Goal: Navigation & Orientation: Find specific page/section

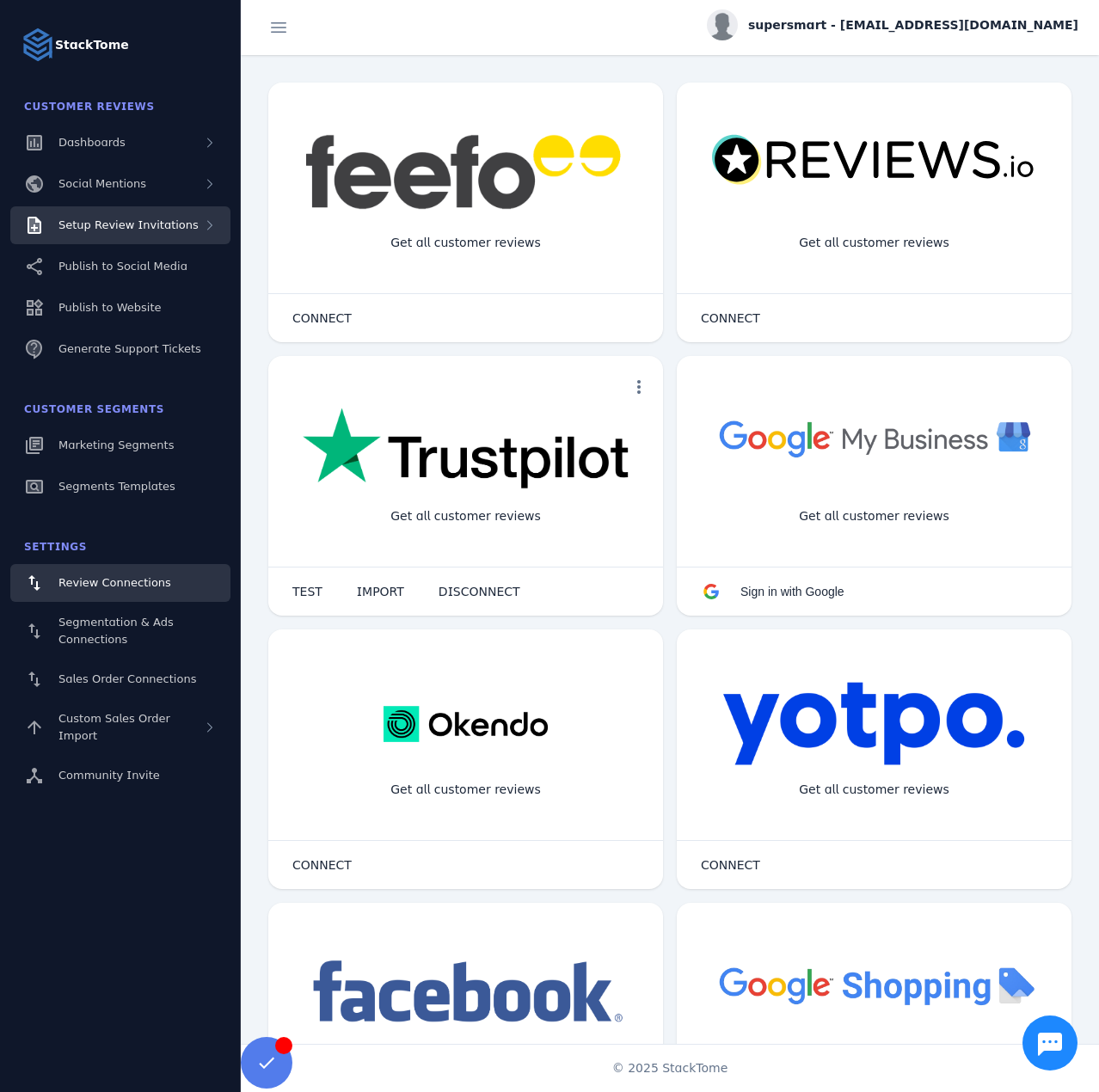
click at [123, 228] on span "Setup Review Invitations" at bounding box center [128, 224] width 140 height 13
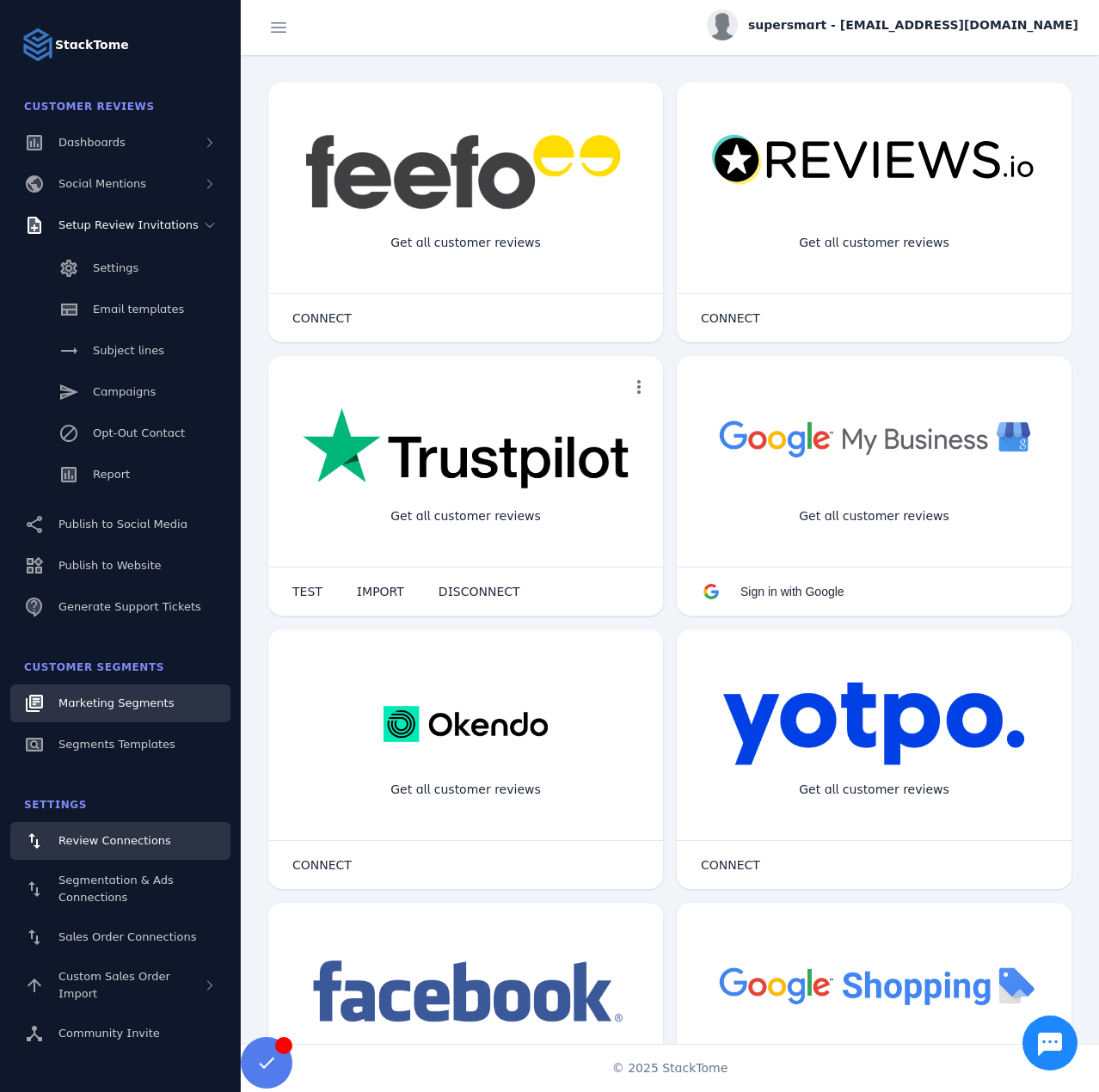
click at [138, 692] on link "Marketing Segments" at bounding box center [120, 704] width 220 height 38
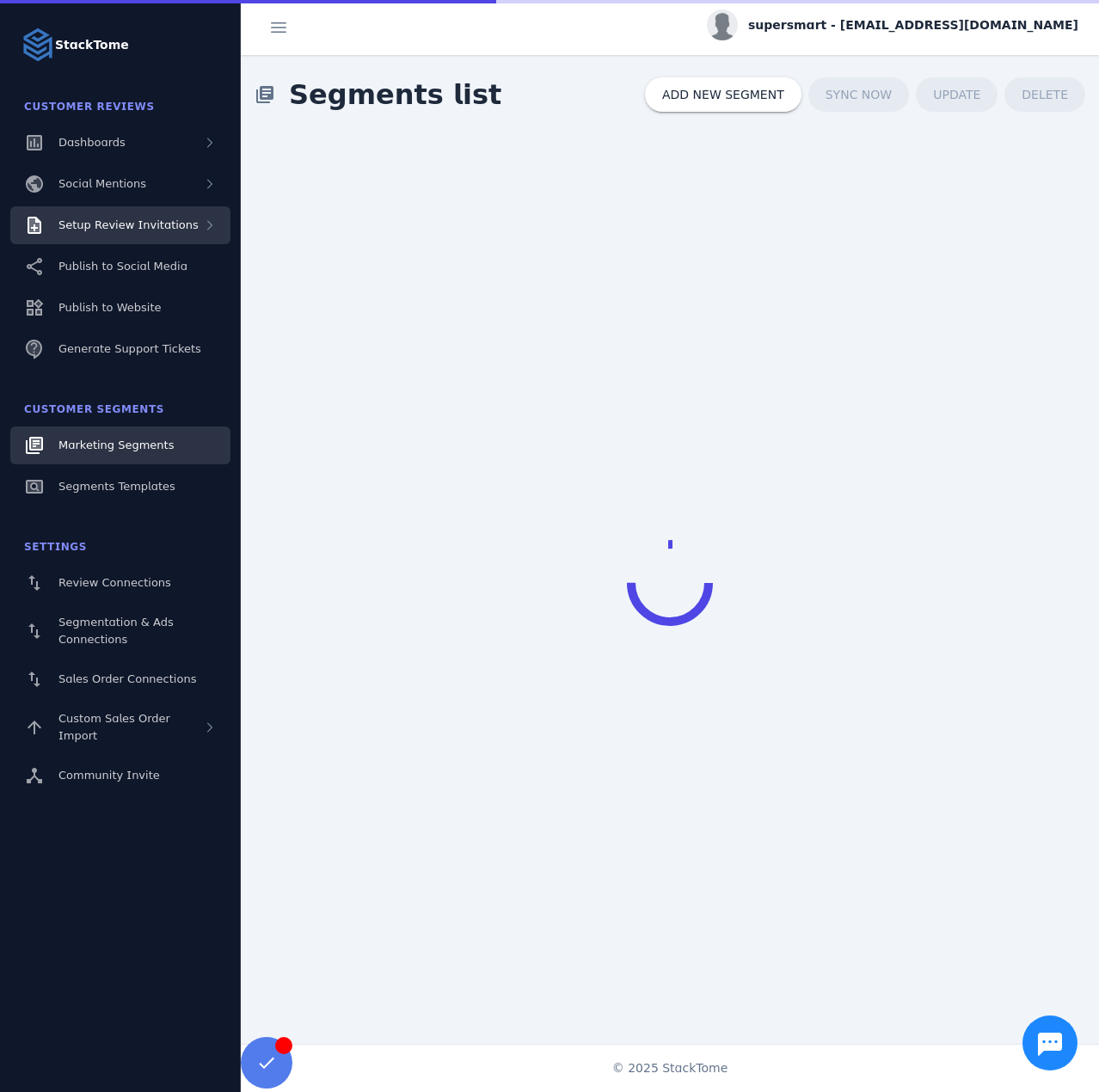
click at [130, 224] on span "Setup Review Invitations" at bounding box center [128, 224] width 140 height 13
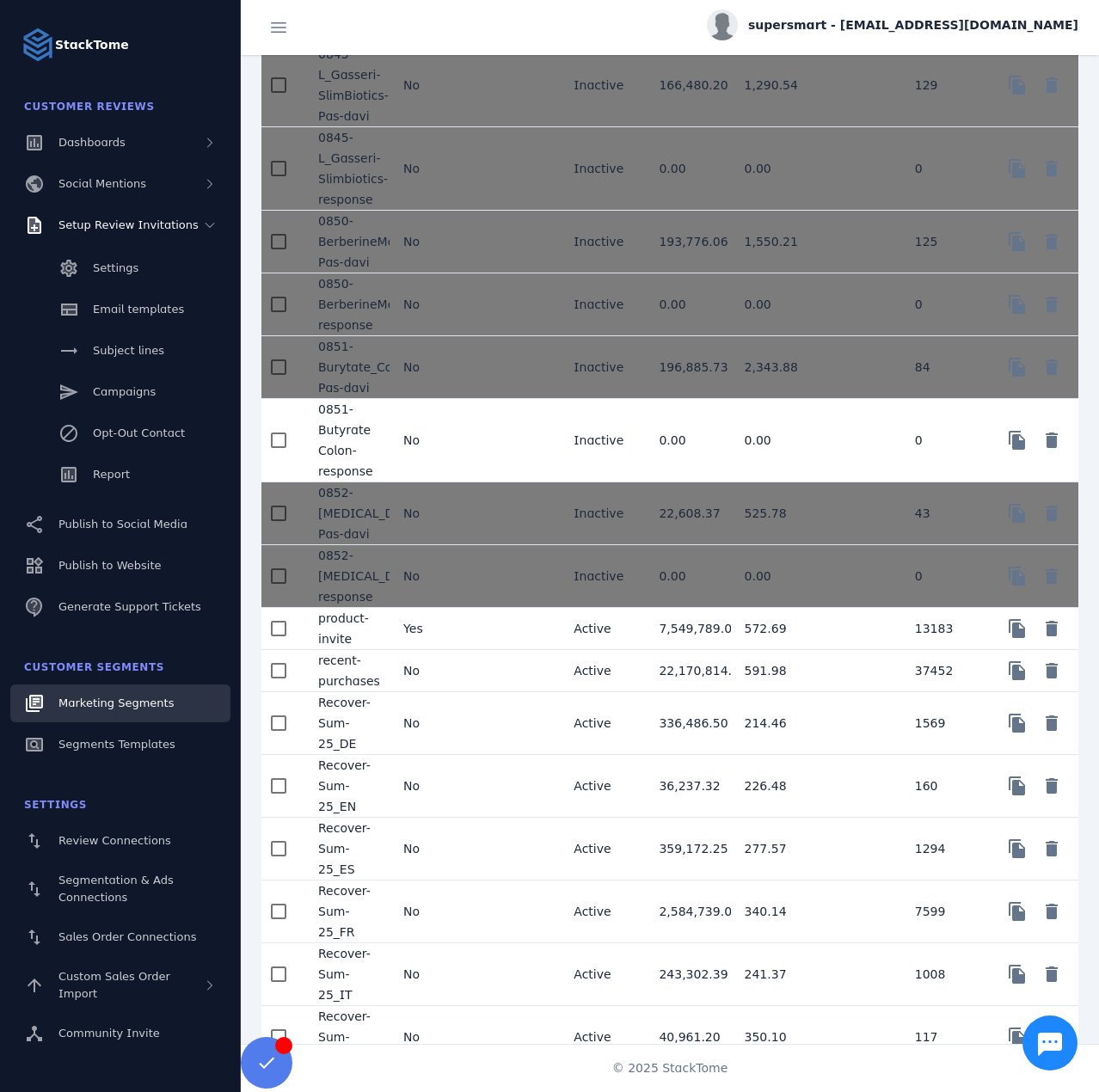
scroll to position [2581, 0]
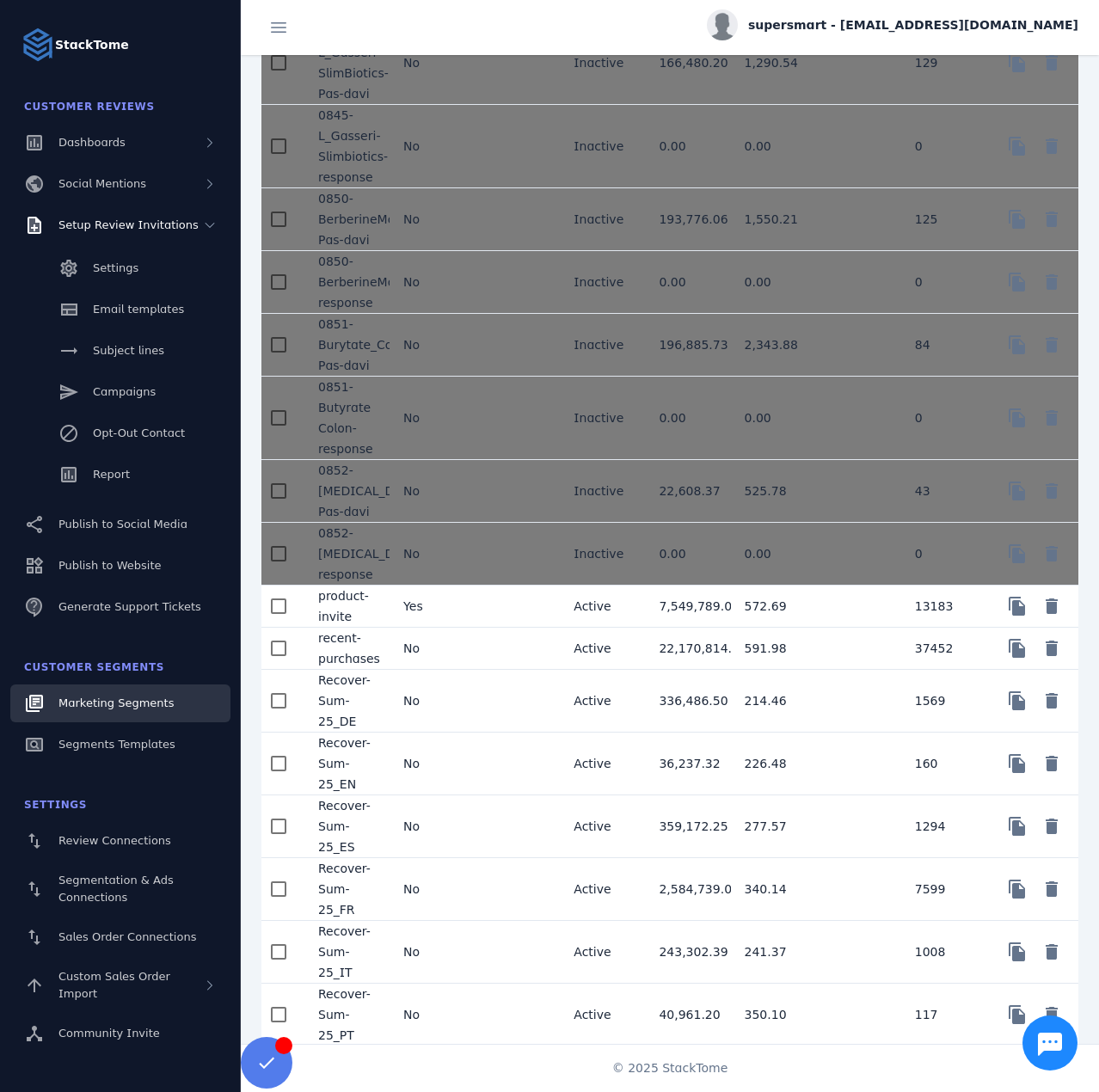
click at [456, 833] on mat-cell "No" at bounding box center [432, 827] width 85 height 63
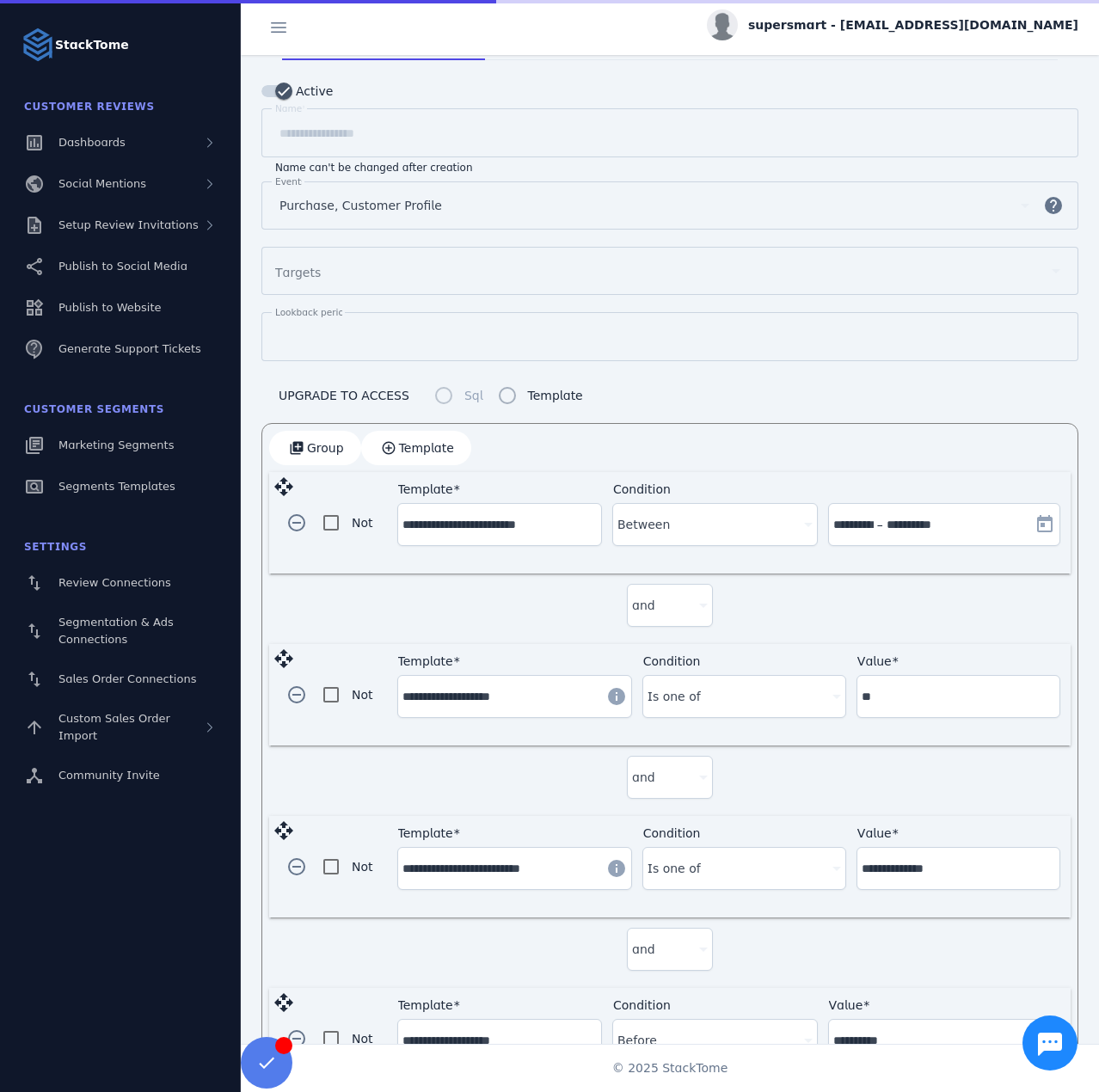
scroll to position [200, 0]
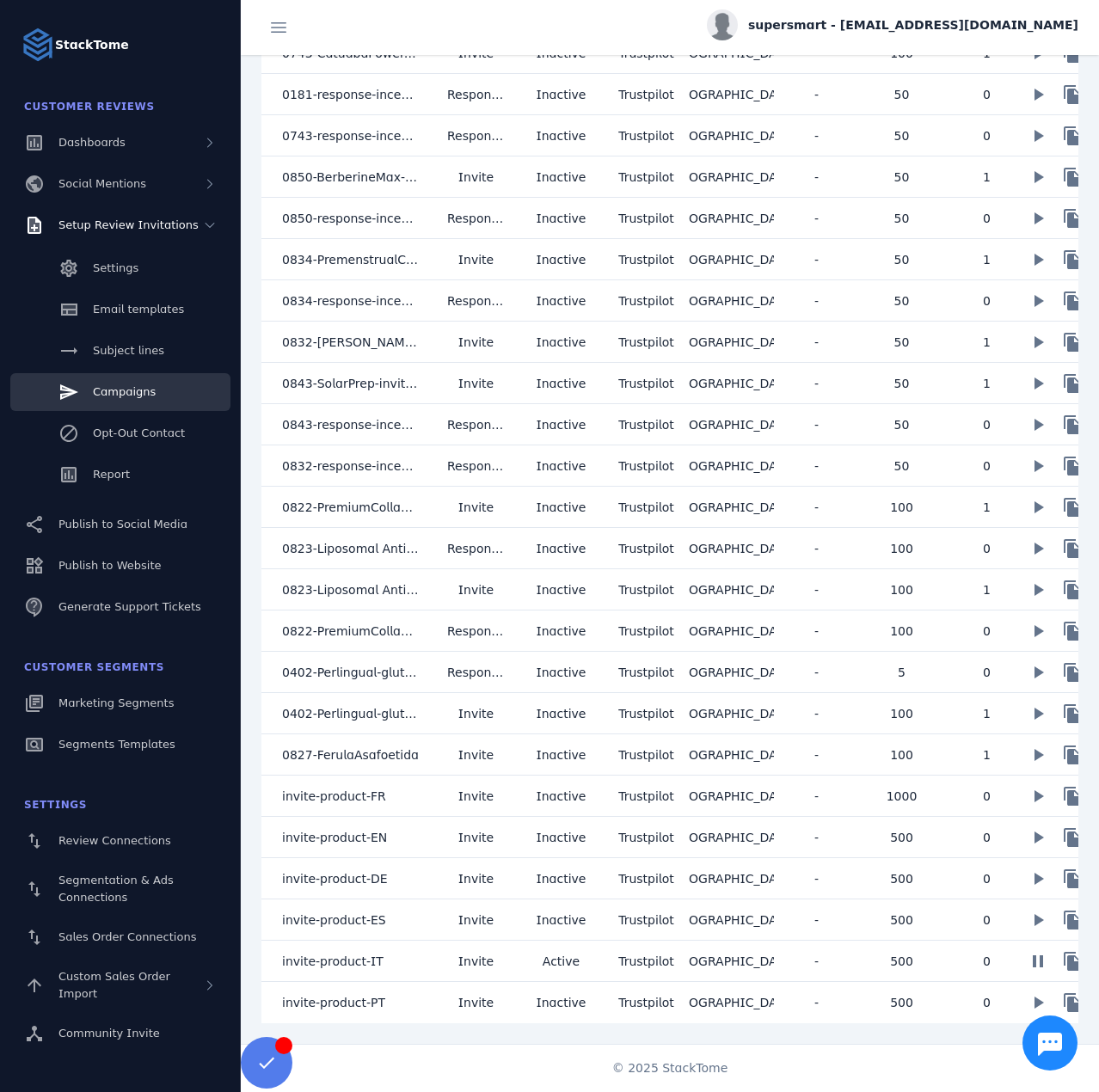
scroll to position [798, 0]
click at [869, 22] on span "supersmart - [EMAIL_ADDRESS][DOMAIN_NAME]" at bounding box center [913, 26] width 330 height 18
click at [984, 174] on icon at bounding box center [978, 165] width 21 height 21
